Goal: Information Seeking & Learning: Learn about a topic

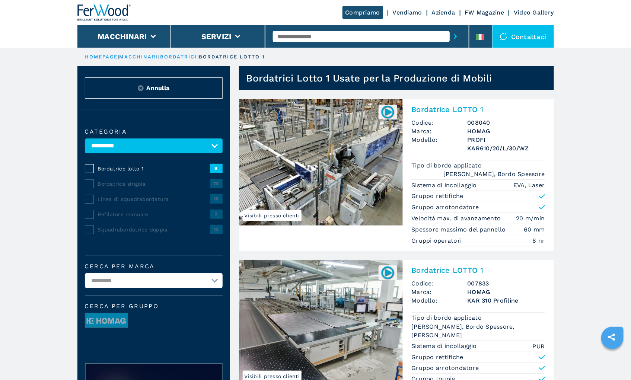
click at [448, 110] on h2 "Bordatrice LOTTO 1" at bounding box center [477, 109] width 133 height 9
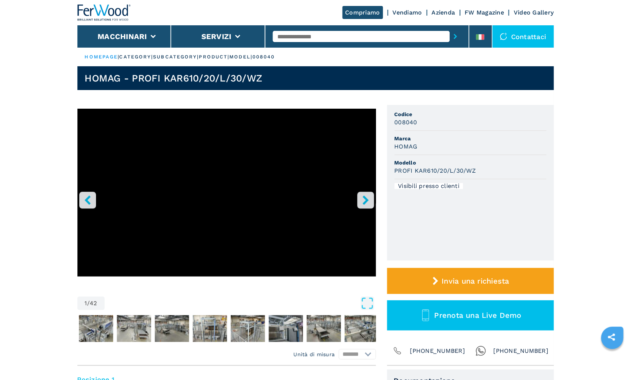
click at [362, 199] on icon "right-button" at bounding box center [365, 199] width 9 height 9
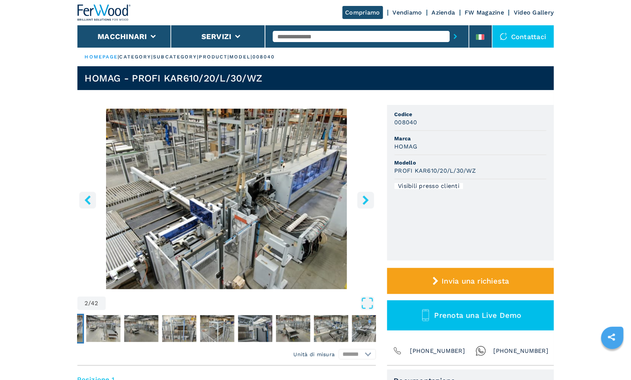
click at [362, 199] on icon "right-button" at bounding box center [365, 199] width 9 height 9
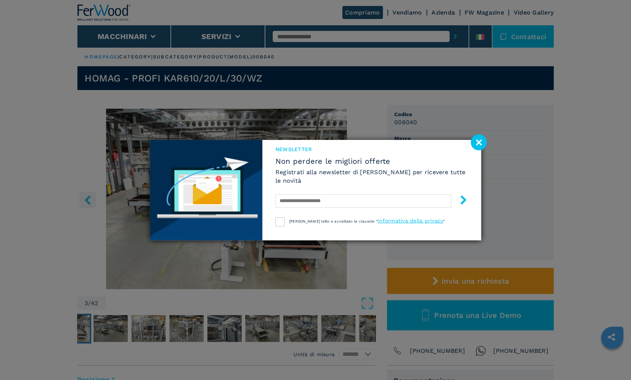
click at [479, 142] on image at bounding box center [479, 142] width 16 height 16
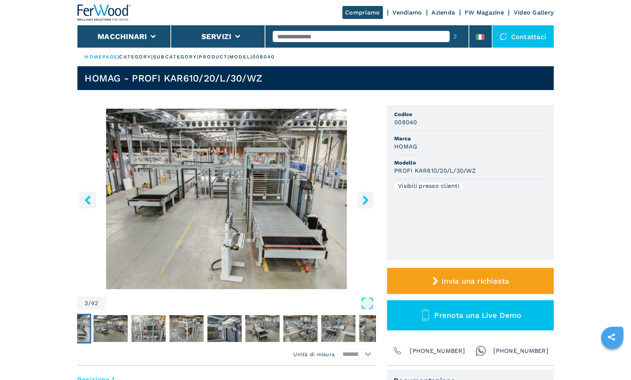
click at [371, 196] on button "right-button" at bounding box center [365, 200] width 17 height 17
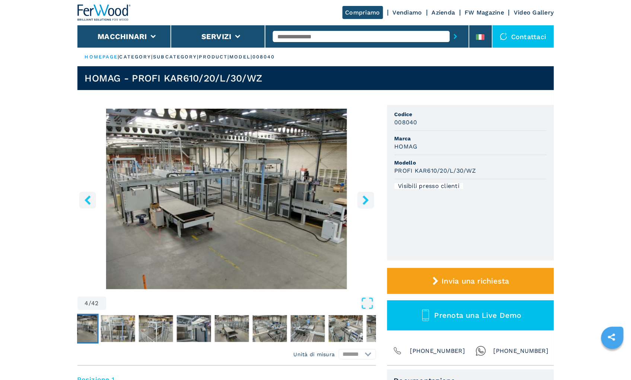
click at [323, 36] on input "text" at bounding box center [361, 36] width 177 height 11
type input "******"
click at [449, 28] on button "submit-button" at bounding box center [455, 36] width 12 height 17
click at [458, 36] on button "submit-button" at bounding box center [455, 36] width 12 height 17
click at [457, 36] on icon "submit-button" at bounding box center [455, 36] width 3 height 5
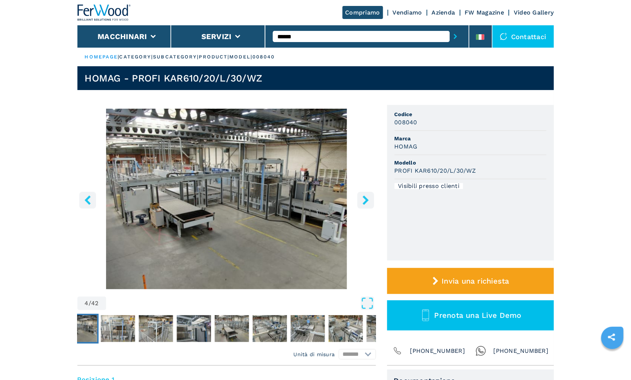
click at [457, 36] on icon "submit-button" at bounding box center [455, 36] width 3 height 5
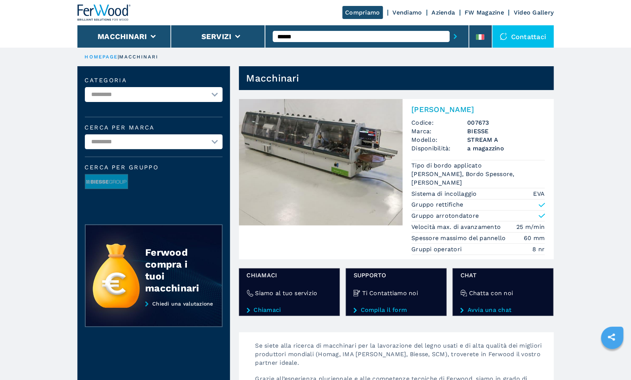
click at [441, 114] on div "Bordatrice Singola Codice: 007673 Marca: BIESSE Modello: STREAM A Disponibilità…" at bounding box center [478, 179] width 151 height 160
click at [354, 158] on img at bounding box center [321, 162] width 164 height 126
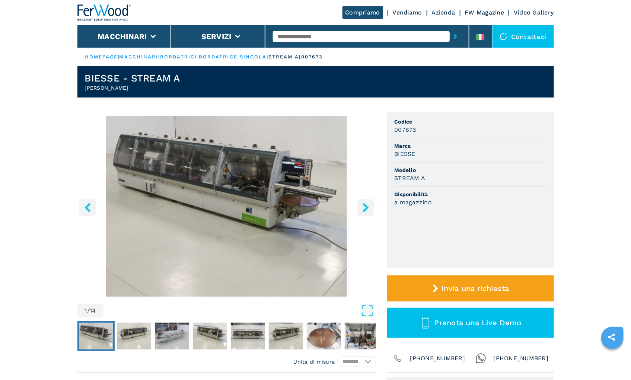
click at [368, 204] on icon "right-button" at bounding box center [365, 207] width 9 height 9
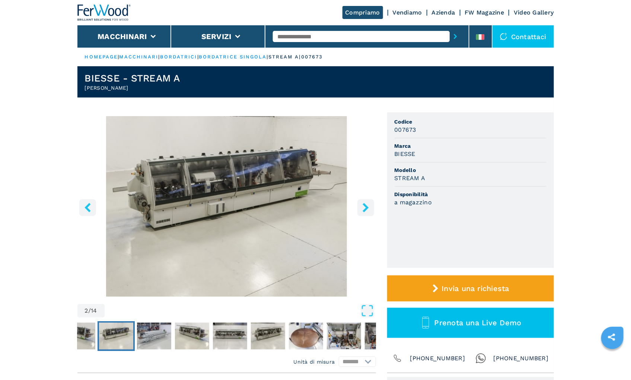
click at [368, 204] on icon "right-button" at bounding box center [365, 207] width 9 height 9
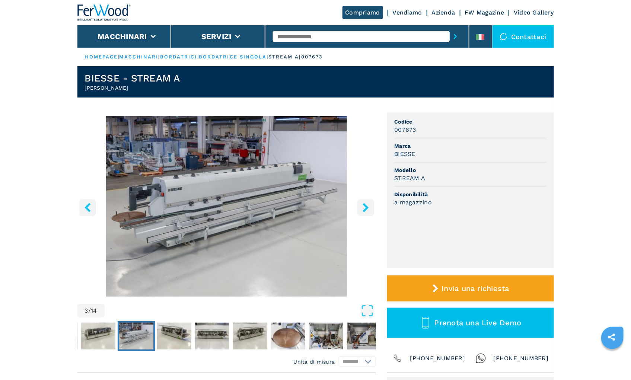
click at [368, 204] on icon "right-button" at bounding box center [365, 207] width 9 height 9
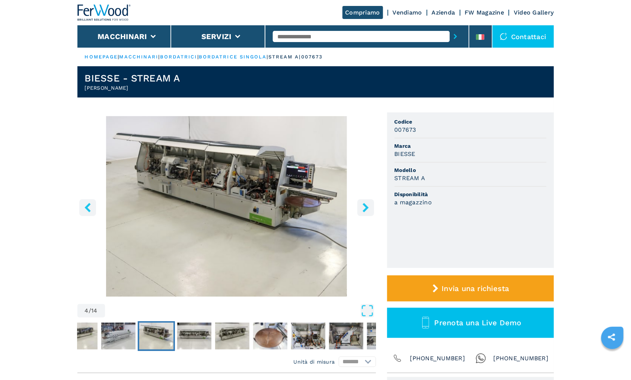
click at [368, 204] on icon "right-button" at bounding box center [365, 207] width 9 height 9
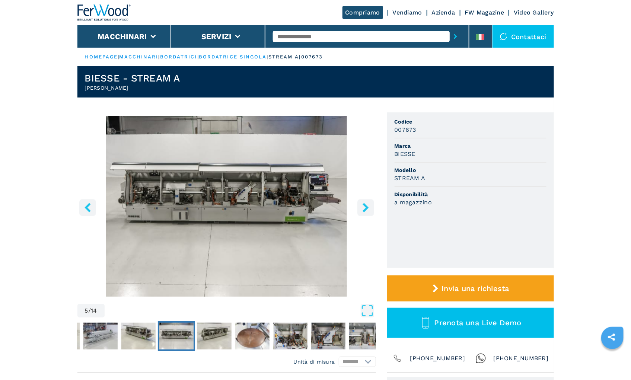
click at [368, 204] on icon "right-button" at bounding box center [365, 207] width 9 height 9
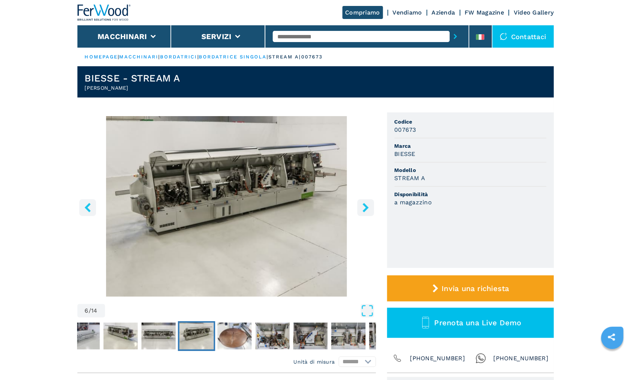
click at [368, 204] on icon "right-button" at bounding box center [365, 207] width 9 height 9
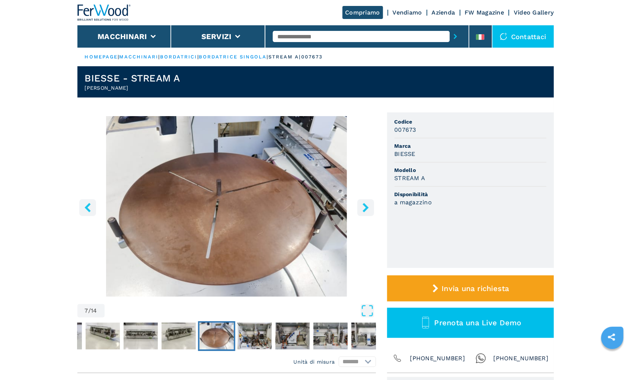
click at [368, 204] on icon "right-button" at bounding box center [365, 207] width 9 height 9
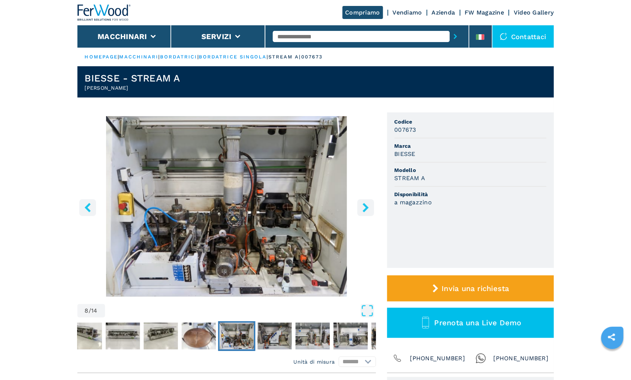
click at [368, 204] on icon "right-button" at bounding box center [365, 207] width 9 height 9
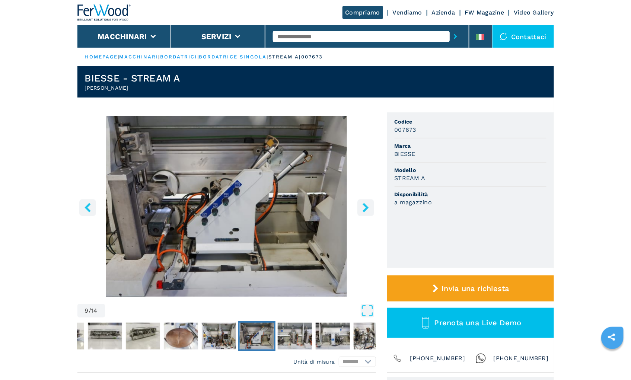
click at [368, 204] on icon "right-button" at bounding box center [365, 207] width 9 height 9
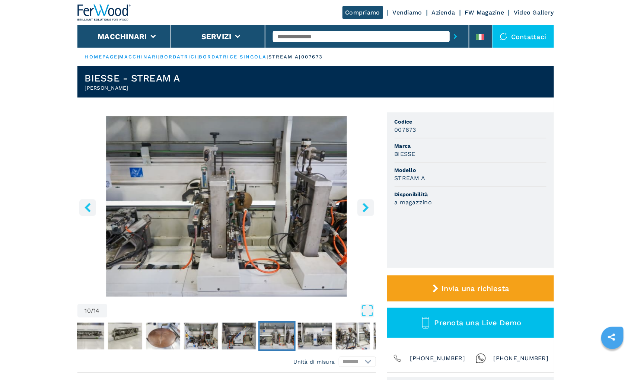
click at [368, 204] on icon "right-button" at bounding box center [365, 207] width 9 height 9
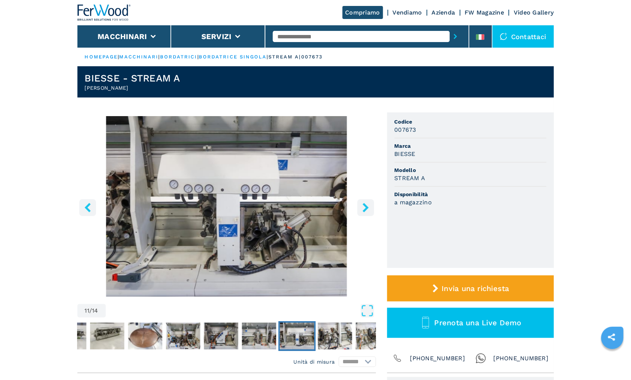
click at [368, 204] on icon "right-button" at bounding box center [365, 207] width 9 height 9
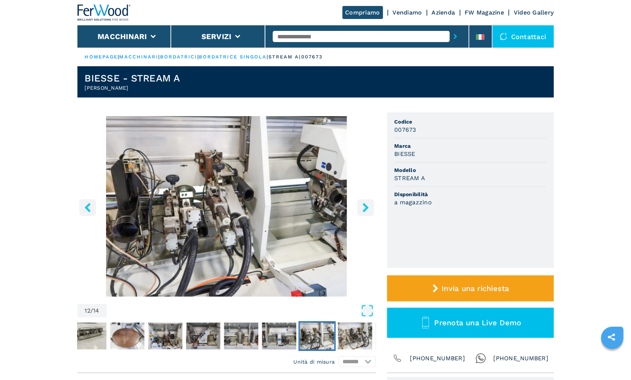
click at [368, 204] on icon "right-button" at bounding box center [365, 207] width 9 height 9
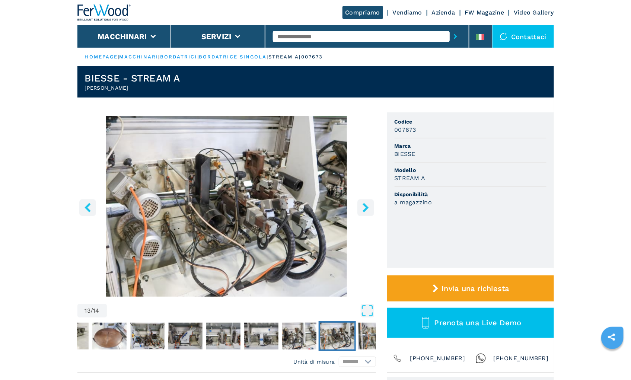
click at [368, 204] on icon "right-button" at bounding box center [365, 207] width 9 height 9
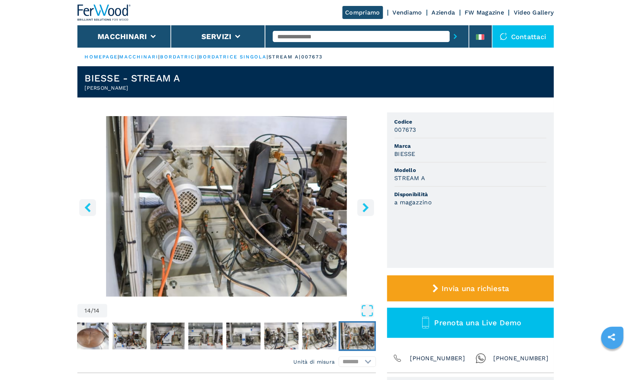
click at [368, 204] on icon "right-button" at bounding box center [365, 207] width 9 height 9
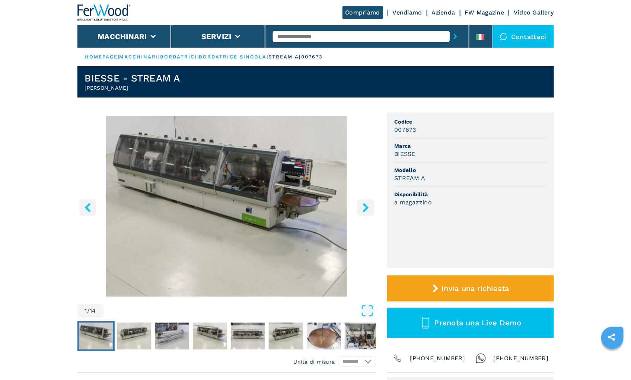
click at [368, 204] on icon "right-button" at bounding box center [365, 207] width 9 height 9
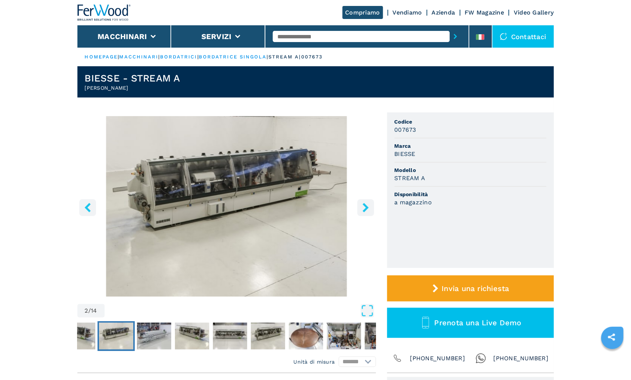
click at [368, 204] on icon "right-button" at bounding box center [365, 207] width 9 height 9
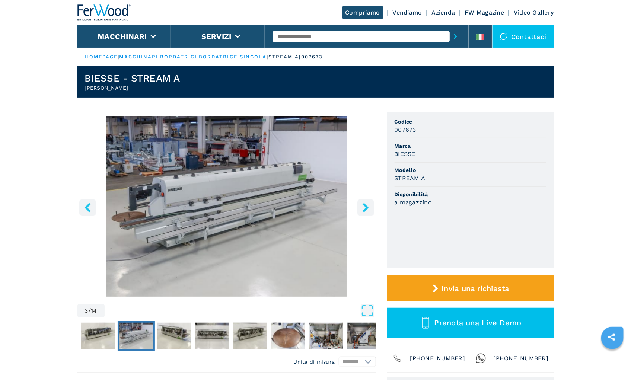
click at [369, 208] on icon "right-button" at bounding box center [365, 207] width 9 height 9
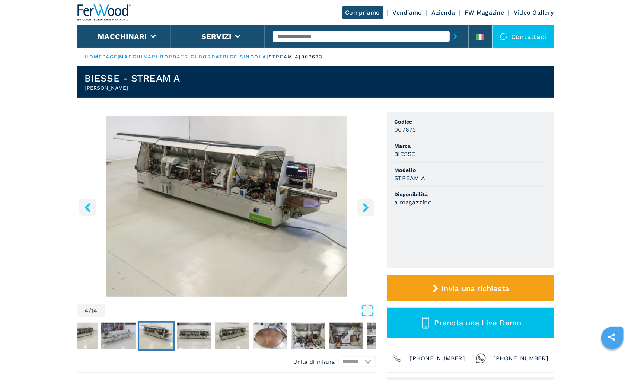
click at [369, 208] on icon "right-button" at bounding box center [365, 207] width 9 height 9
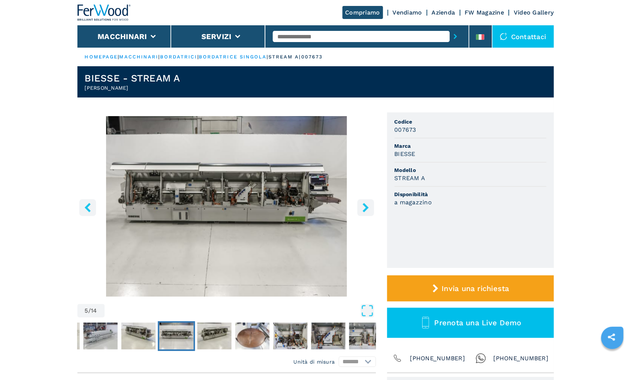
click at [369, 208] on icon "right-button" at bounding box center [365, 207] width 9 height 9
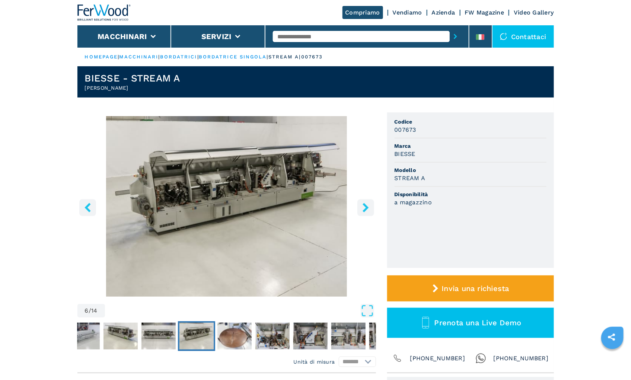
click at [369, 208] on icon "right-button" at bounding box center [365, 207] width 9 height 9
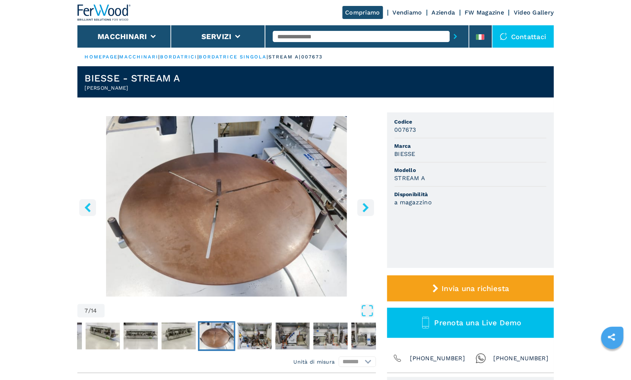
click at [369, 208] on icon "right-button" at bounding box center [365, 207] width 9 height 9
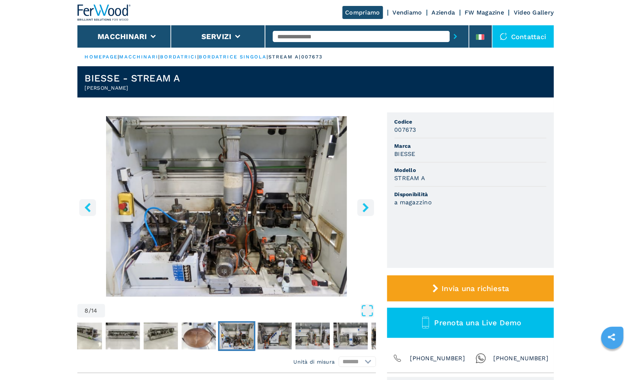
click at [369, 208] on icon "right-button" at bounding box center [365, 207] width 9 height 9
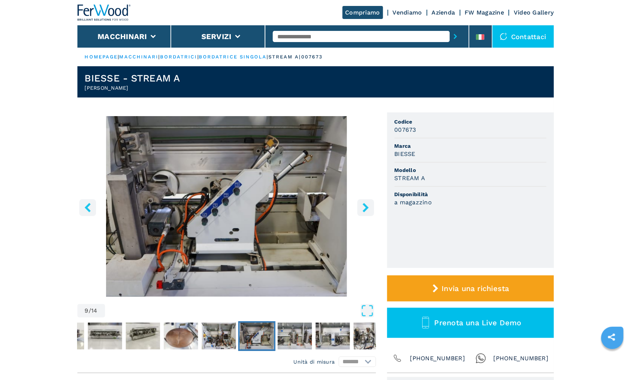
click at [369, 208] on icon "right-button" at bounding box center [365, 207] width 9 height 9
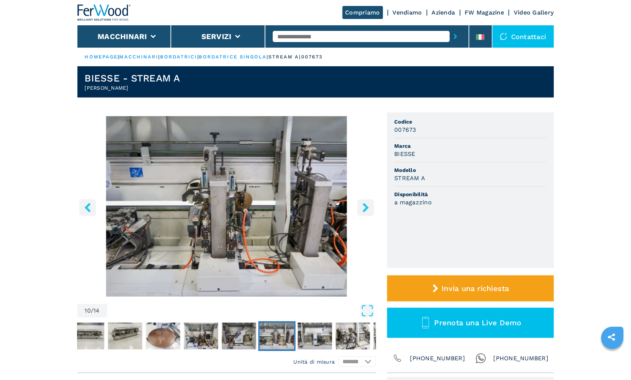
click at [369, 208] on icon "right-button" at bounding box center [365, 207] width 9 height 9
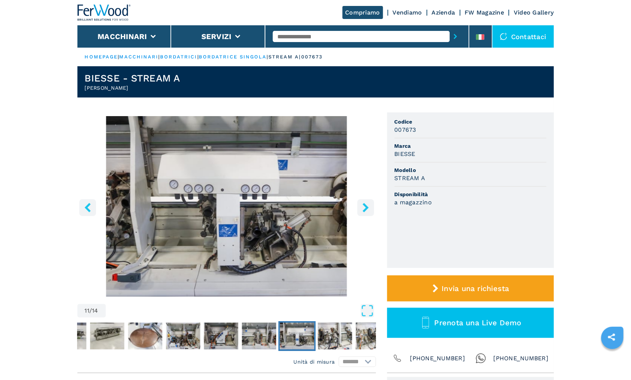
click at [369, 208] on icon "right-button" at bounding box center [365, 207] width 9 height 9
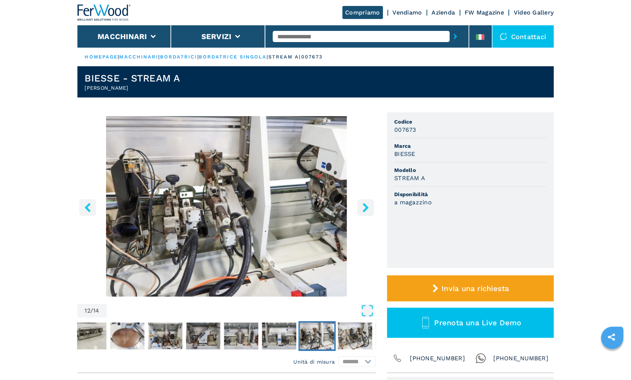
click at [369, 208] on icon "right-button" at bounding box center [365, 207] width 9 height 9
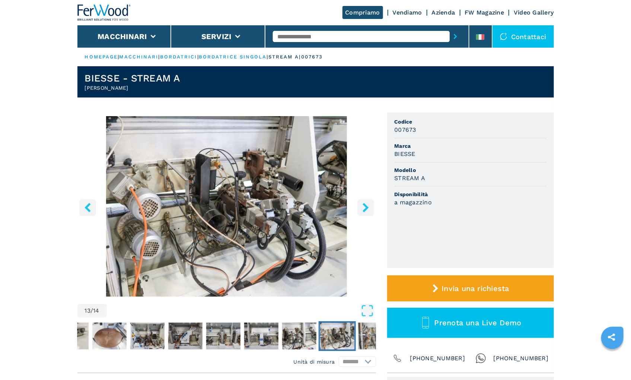
click at [369, 208] on icon "right-button" at bounding box center [365, 207] width 9 height 9
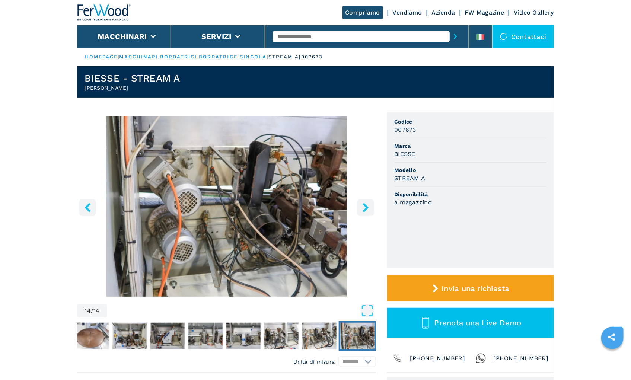
click at [369, 208] on icon "right-button" at bounding box center [365, 207] width 9 height 9
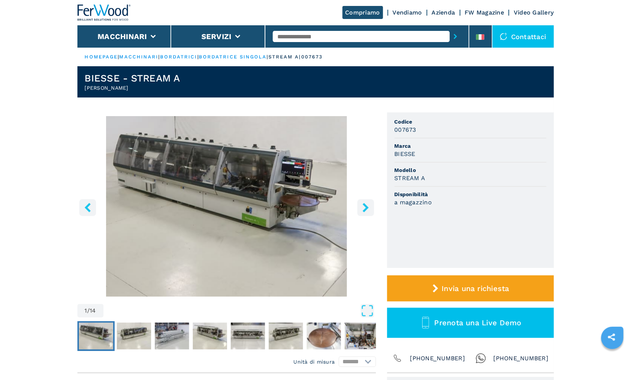
click at [369, 208] on icon "right-button" at bounding box center [365, 207] width 9 height 9
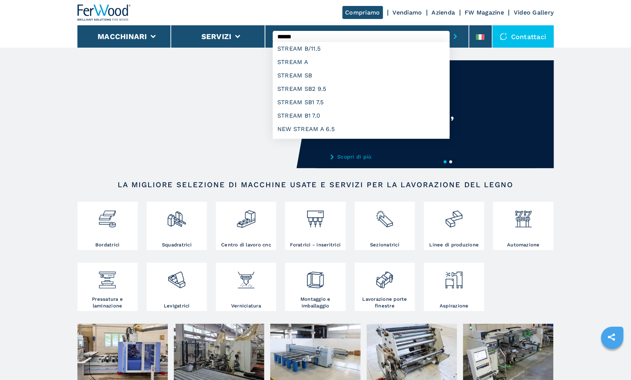
type input "******"
click at [449, 28] on button "submit-button" at bounding box center [455, 36] width 12 height 17
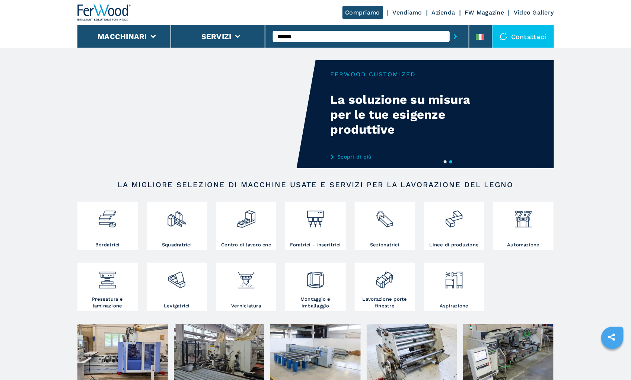
click at [455, 38] on icon "submit-button" at bounding box center [455, 36] width 3 height 5
click at [409, 32] on input "******" at bounding box center [361, 36] width 177 height 11
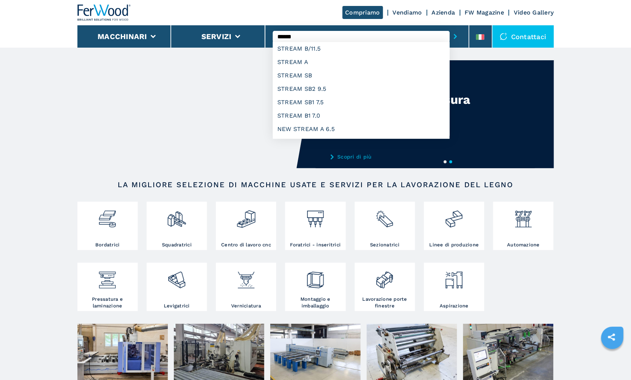
click at [449, 28] on button "submit-button" at bounding box center [455, 36] width 12 height 17
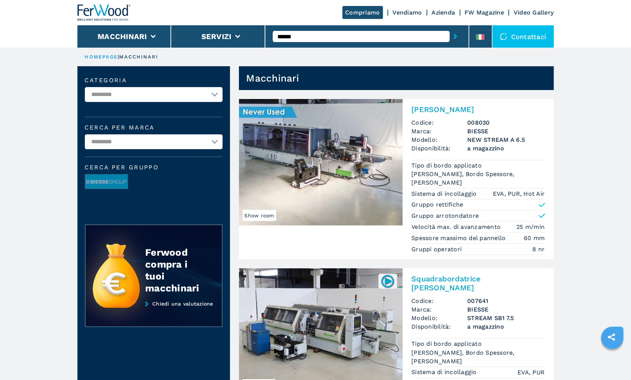
click at [112, 92] on select "**********" at bounding box center [154, 94] width 138 height 15
select select "**********"
click at [85, 87] on select "**********" at bounding box center [154, 94] width 138 height 15
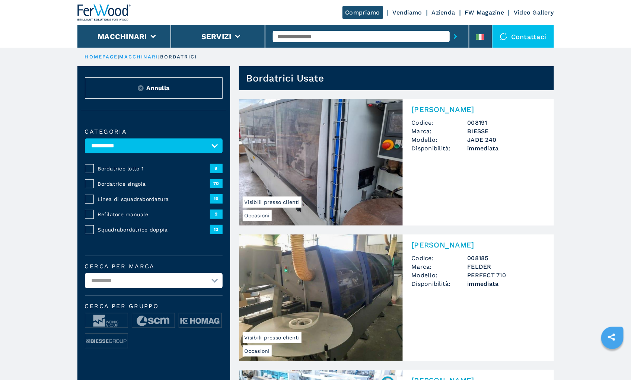
click at [138, 184] on span "Bordatrice singola" at bounding box center [154, 183] width 112 height 7
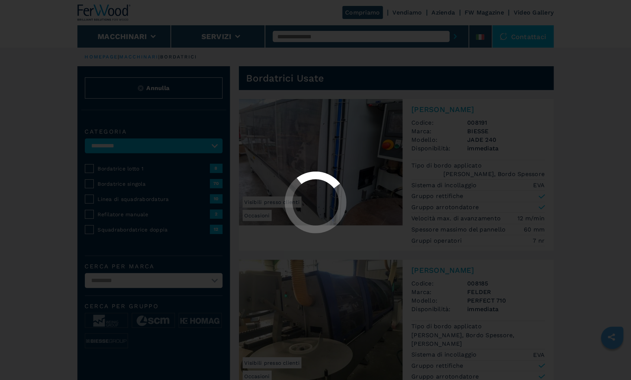
select select "**********"
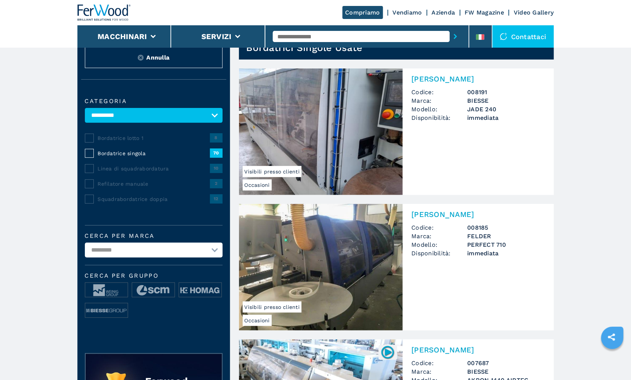
scroll to position [124, 0]
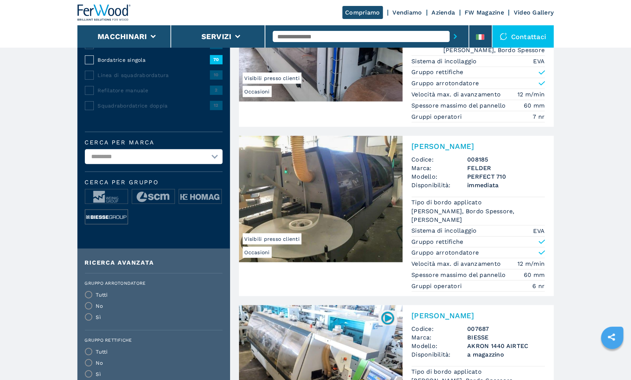
click at [113, 221] on img at bounding box center [106, 217] width 42 height 15
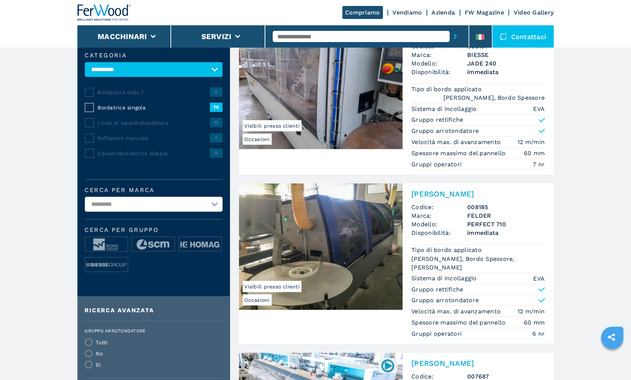
scroll to position [83, 0]
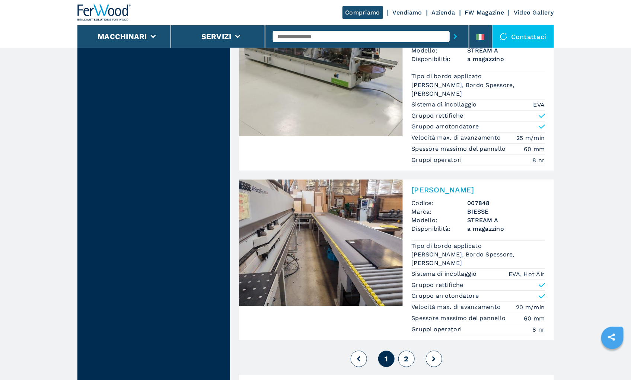
scroll to position [1529, 0]
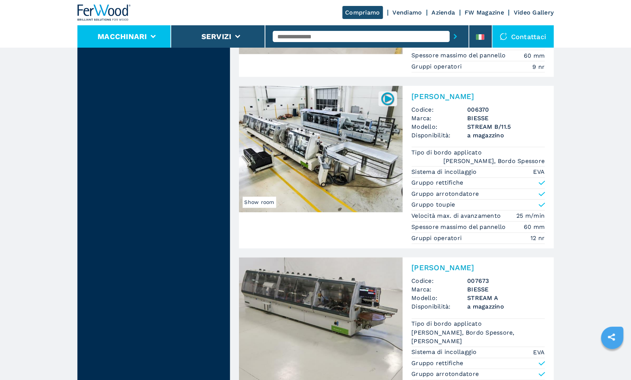
click at [106, 35] on button "Macchinari" at bounding box center [121, 36] width 49 height 9
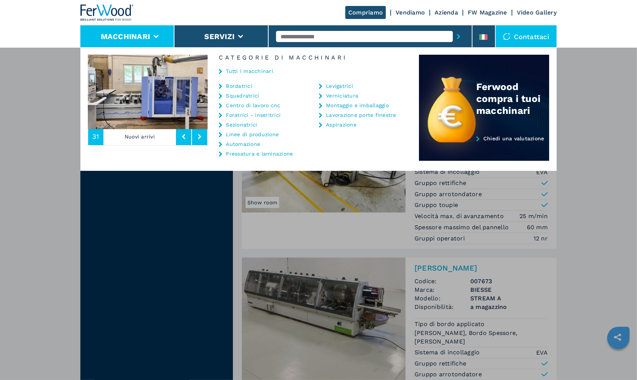
click at [24, 89] on div "Macchinari Bordatrici Squadratrici Centro di lavoro cnc Foratrici - inseritrici…" at bounding box center [318, 237] width 637 height 380
